Goal: Complete application form

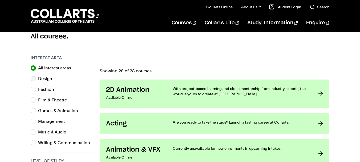
scroll to position [170, 0]
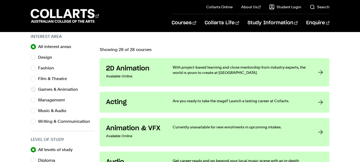
click at [49, 91] on label "Games & Animation" at bounding box center [60, 89] width 44 height 7
click at [36, 91] on input "Games & Animation" at bounding box center [33, 89] width 5 height 5
radio input "true"
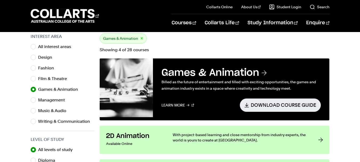
click at [200, 71] on h3 "Games & Animation" at bounding box center [240, 73] width 159 height 12
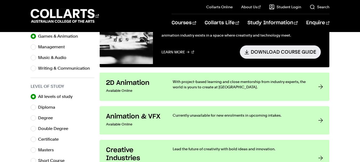
scroll to position [250, 0]
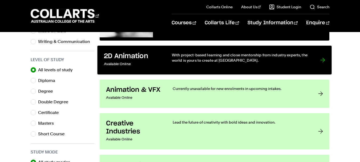
click at [269, 62] on p "With project-based learning and close mentorship from industry experts, the wor…" at bounding box center [240, 57] width 137 height 11
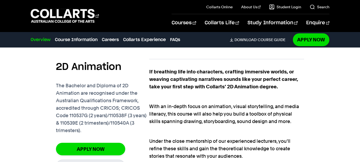
scroll to position [356, 0]
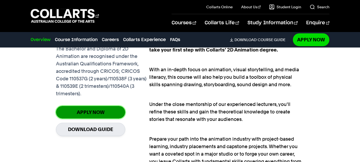
click at [105, 111] on link "Apply Now" at bounding box center [90, 112] width 69 height 13
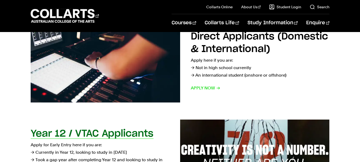
scroll to position [176, 0]
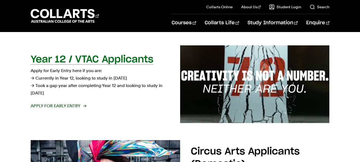
click at [83, 105] on span "Apply for Early Entry" at bounding box center [58, 105] width 55 height 7
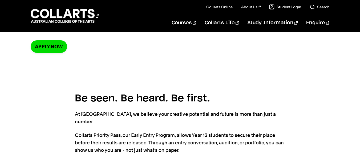
scroll to position [23, 0]
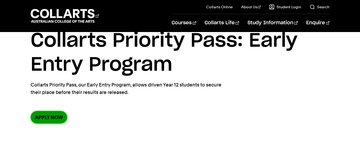
click at [58, 114] on link "Apply now" at bounding box center [49, 117] width 36 height 13
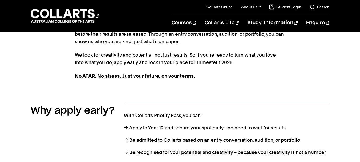
scroll to position [222, 0]
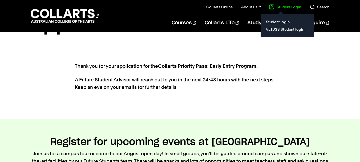
scroll to position [37, 0]
